Goal: Task Accomplishment & Management: Manage account settings

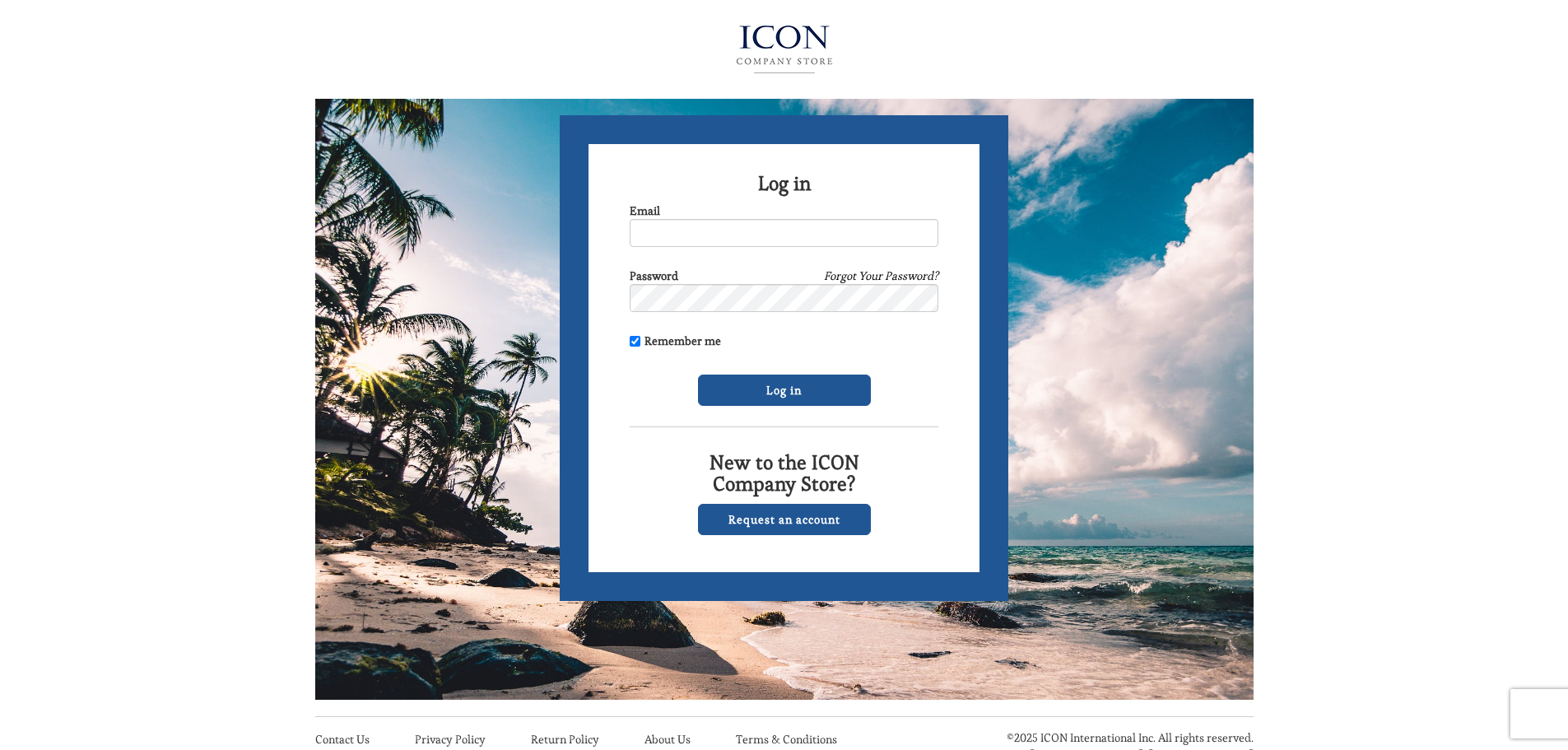
scroll to position [75, 0]
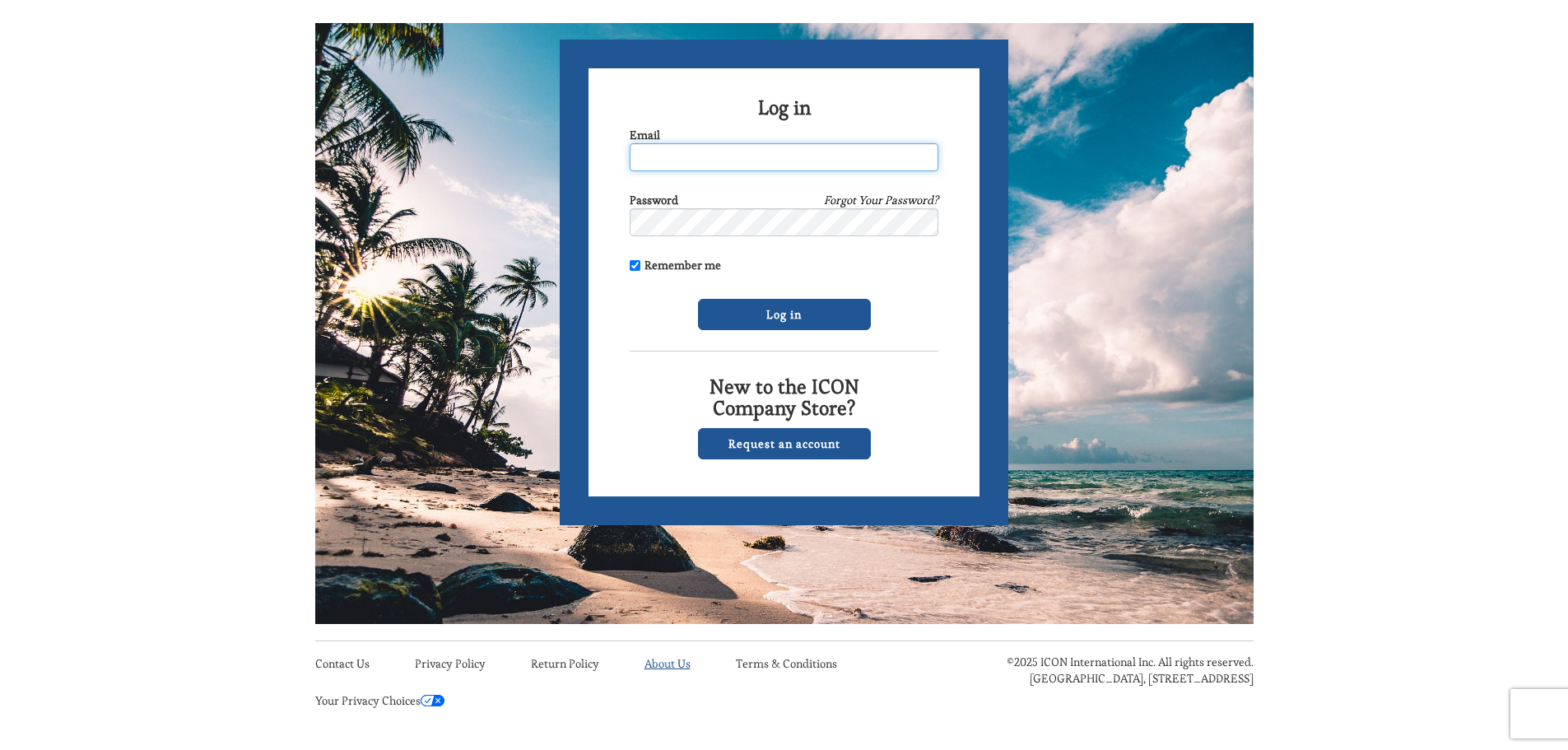
type input "[EMAIL_ADDRESS][DOMAIN_NAME]"
click at [660, 664] on link "About Us" at bounding box center [668, 663] width 47 height 15
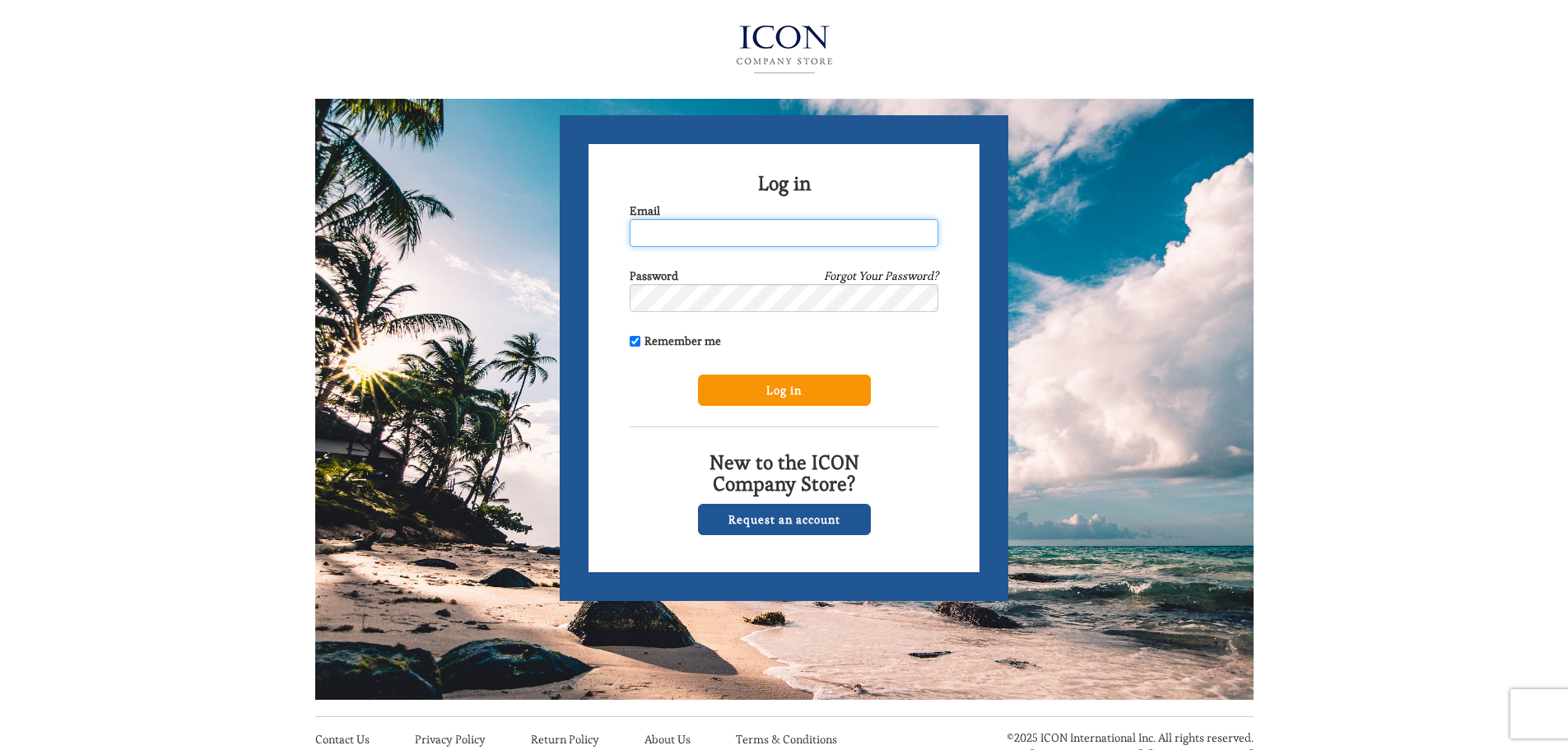
type input "[EMAIL_ADDRESS][DOMAIN_NAME]"
click at [755, 382] on input "Log in" at bounding box center [784, 390] width 173 height 32
